Goal: Navigation & Orientation: Find specific page/section

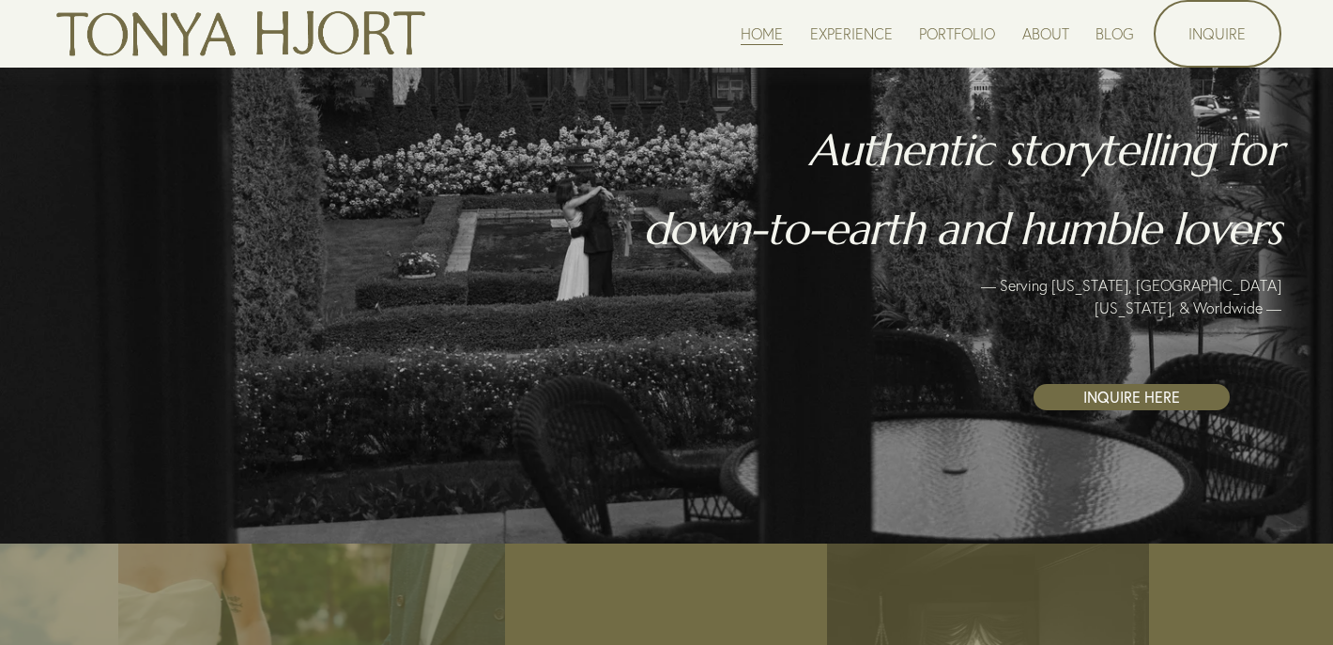
scroll to position [280, 0]
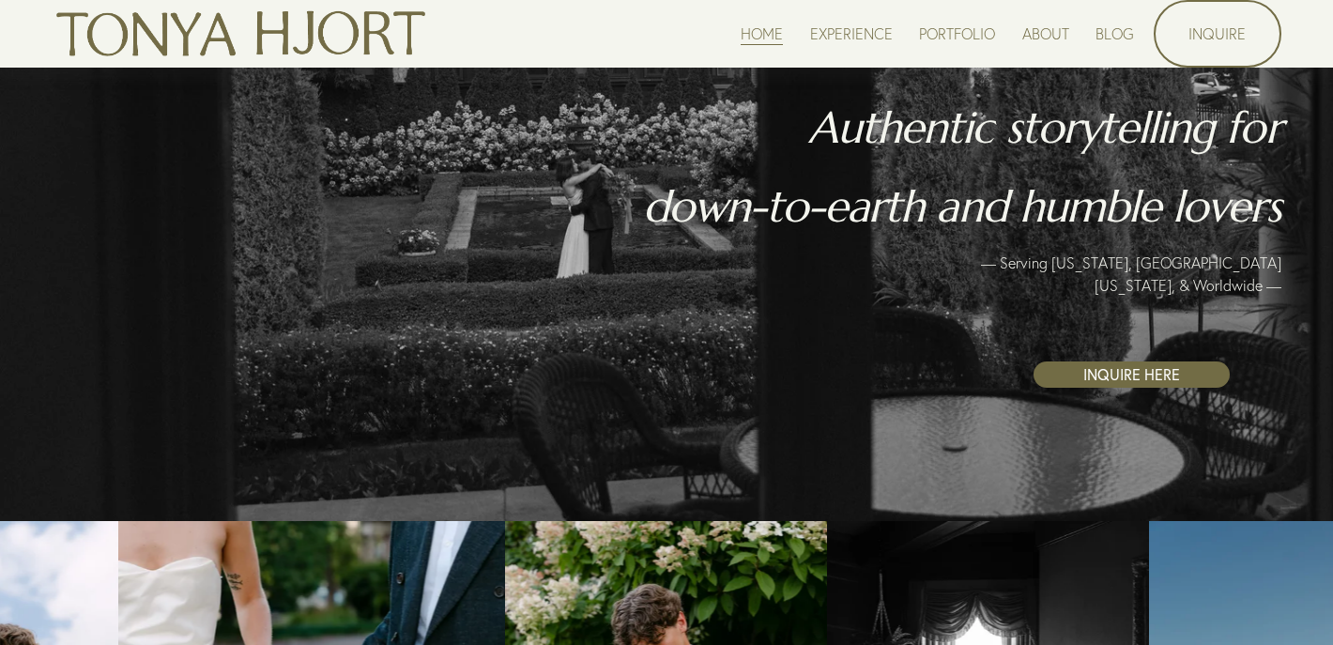
click at [856, 35] on link "EXPERIENCE" at bounding box center [851, 33] width 83 height 25
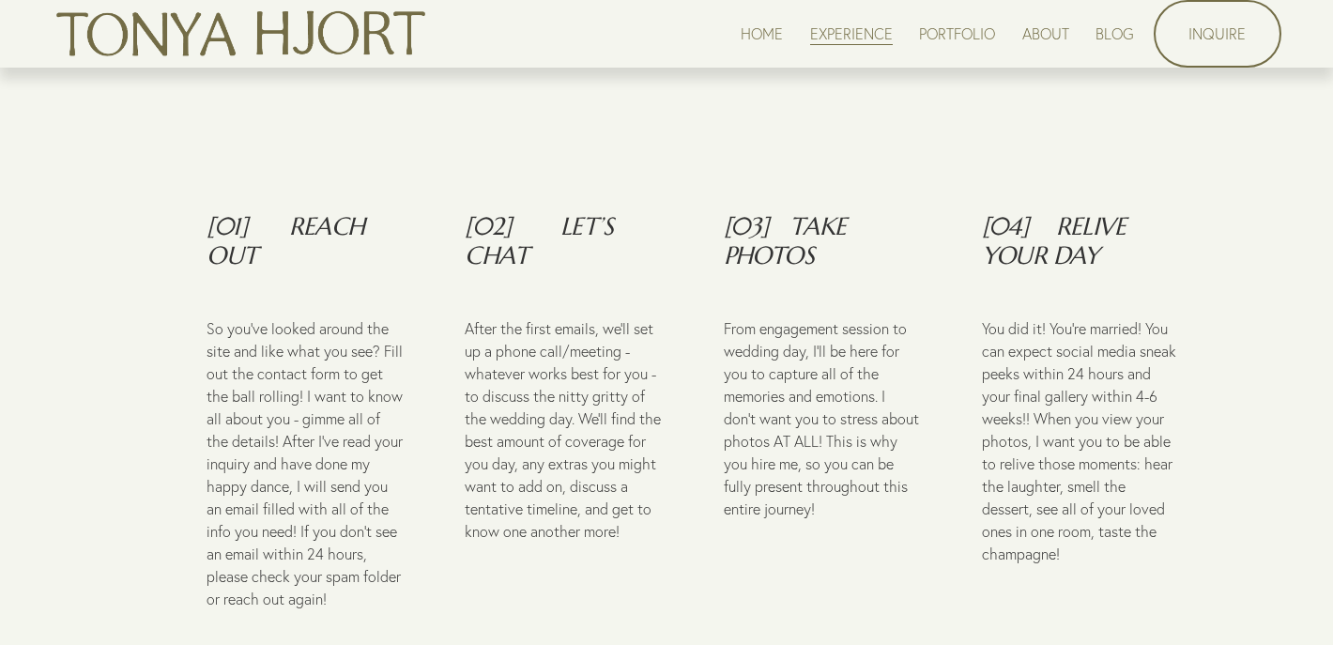
scroll to position [2484, 0]
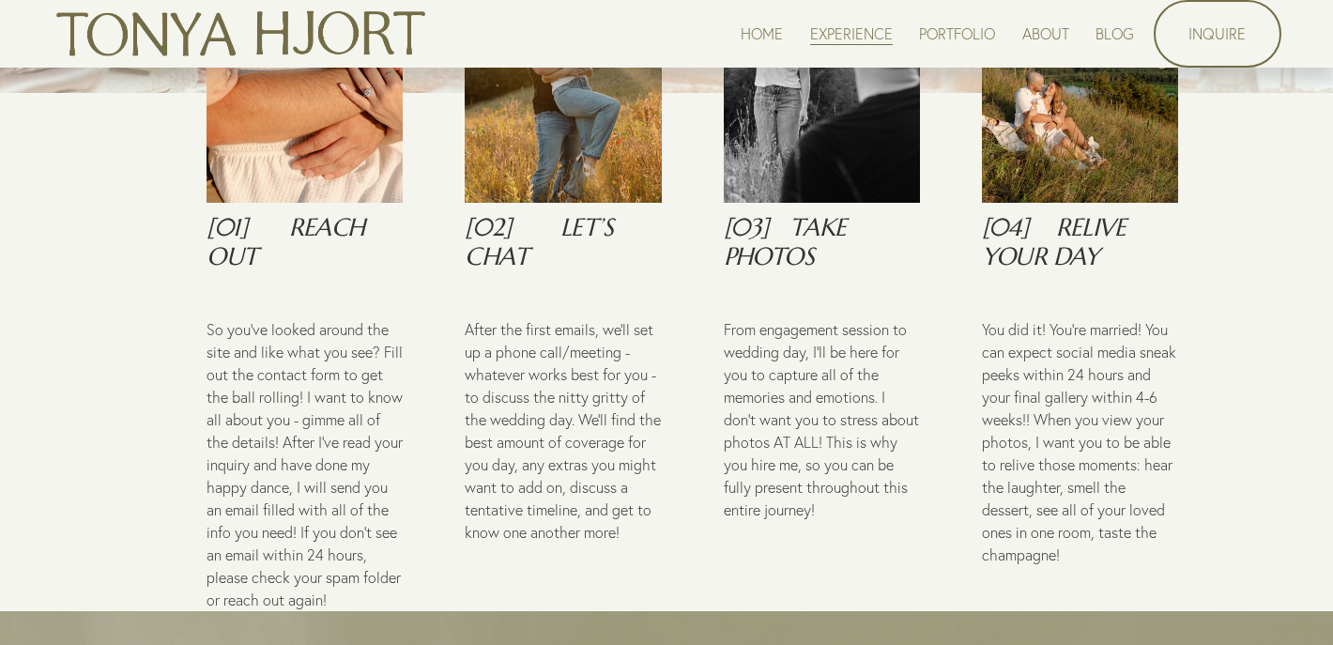
click at [965, 36] on link "PORTFOLIO" at bounding box center [957, 33] width 76 height 25
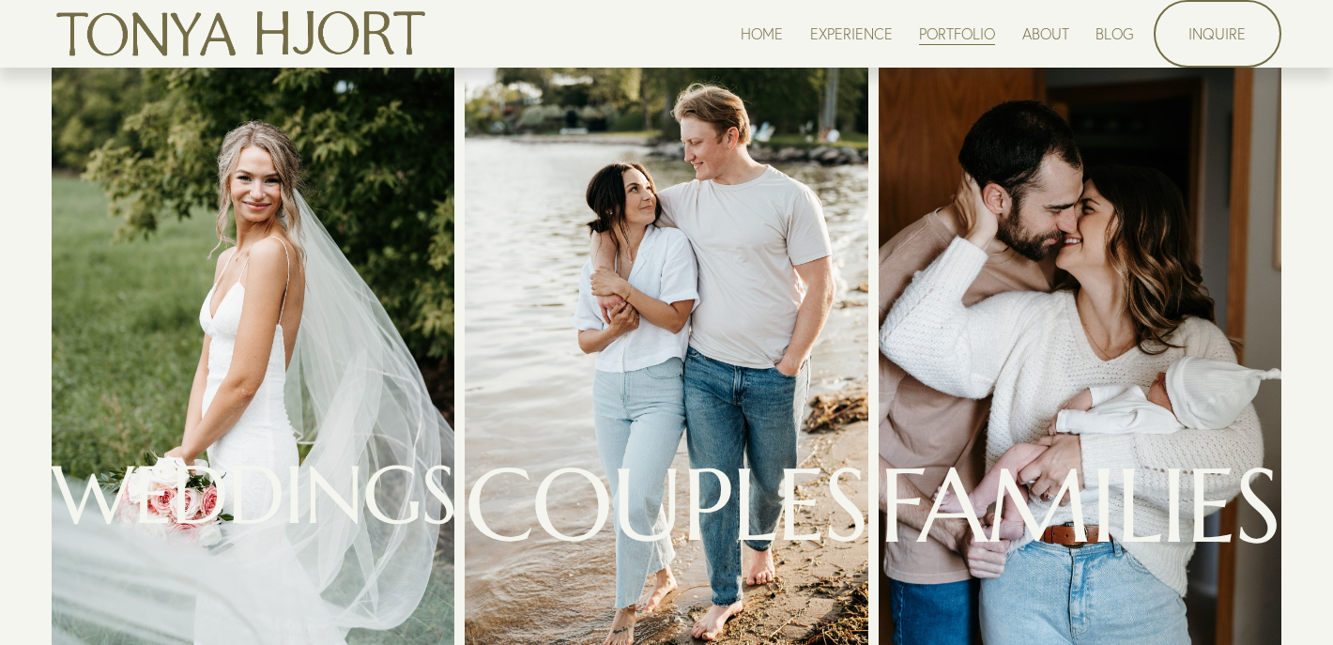
scroll to position [90, 0]
